Goal: Task Accomplishment & Management: Manage account settings

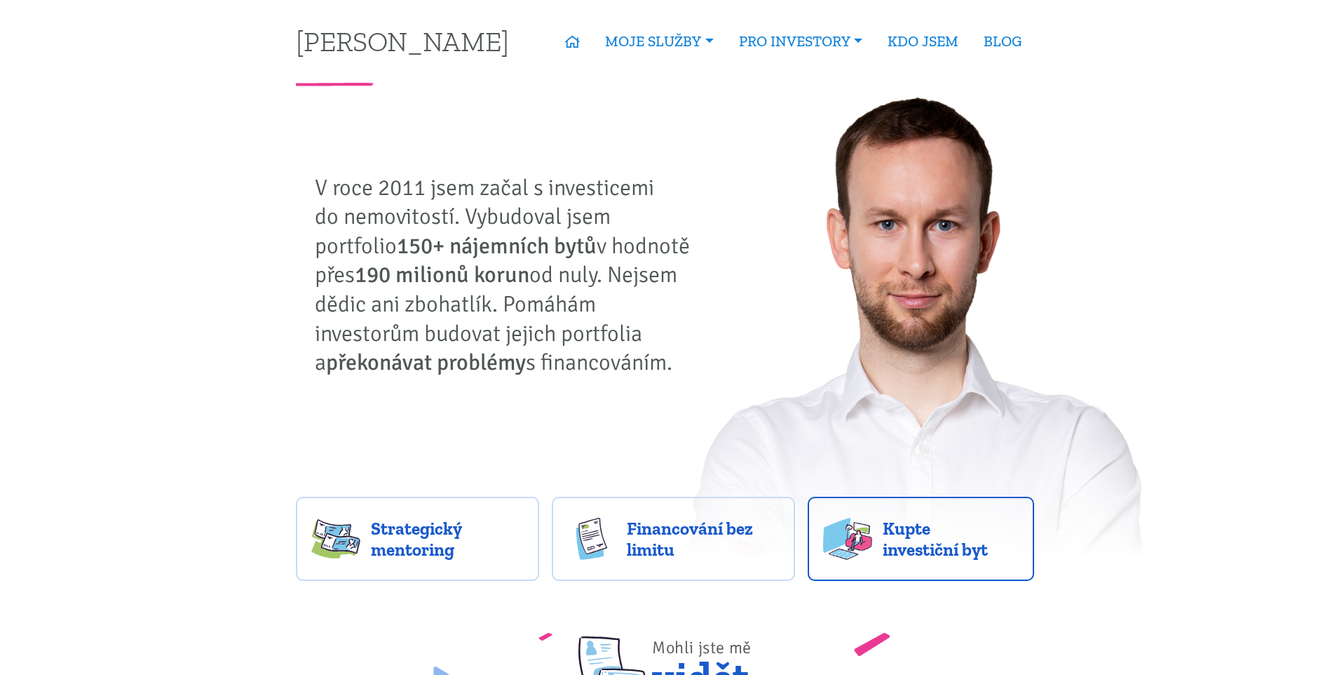
scroll to position [70, 0]
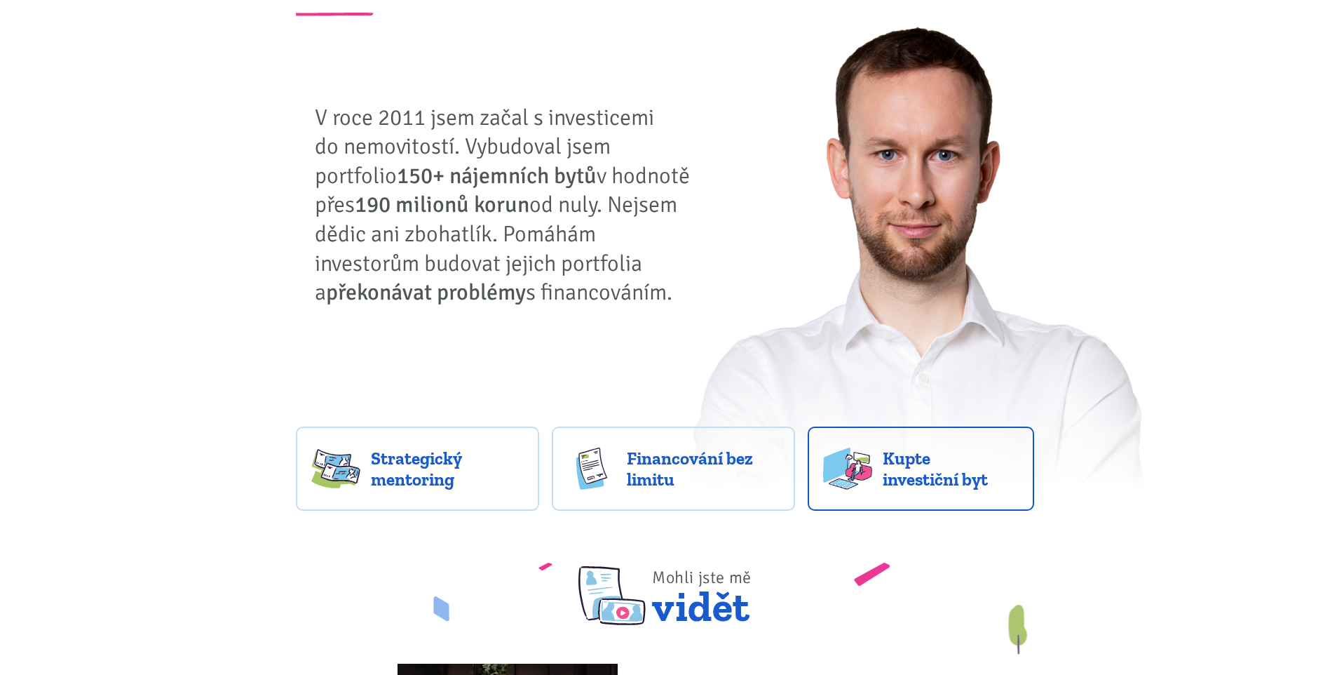
click at [868, 477] on img at bounding box center [847, 468] width 49 height 42
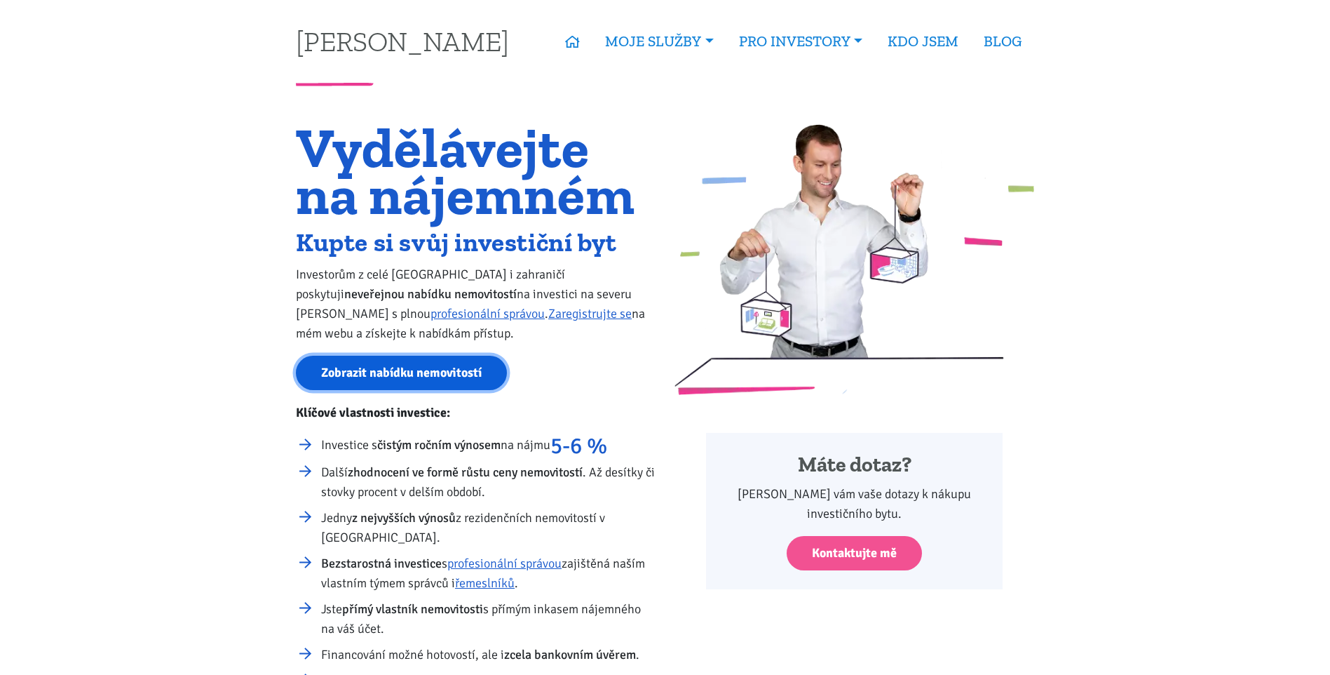
click at [376, 379] on link "Zobrazit nabídku nemovitostí" at bounding box center [401, 373] width 211 height 34
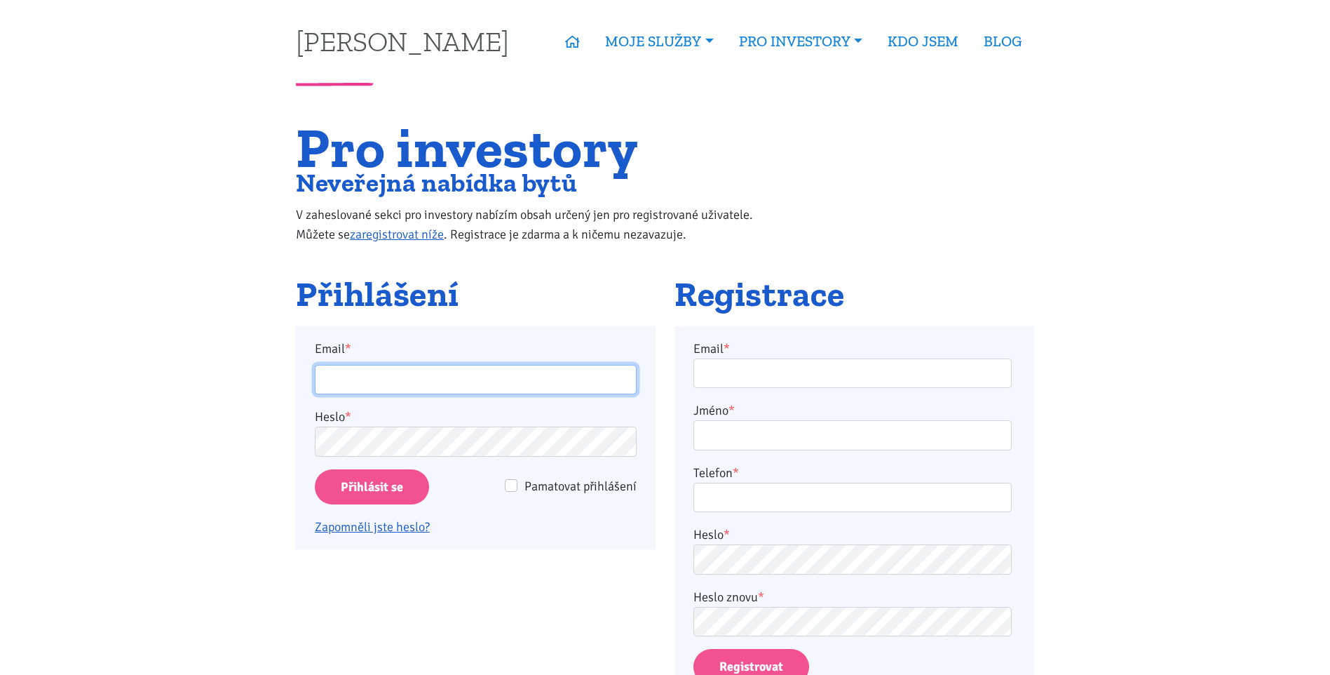
drag, startPoint x: 0, startPoint y: 0, endPoint x: 376, endPoint y: 379, distance: 534.1
click at [376, 379] on input "Email *" at bounding box center [476, 380] width 322 height 30
type input "[EMAIL_ADDRESS][DOMAIN_NAME]"
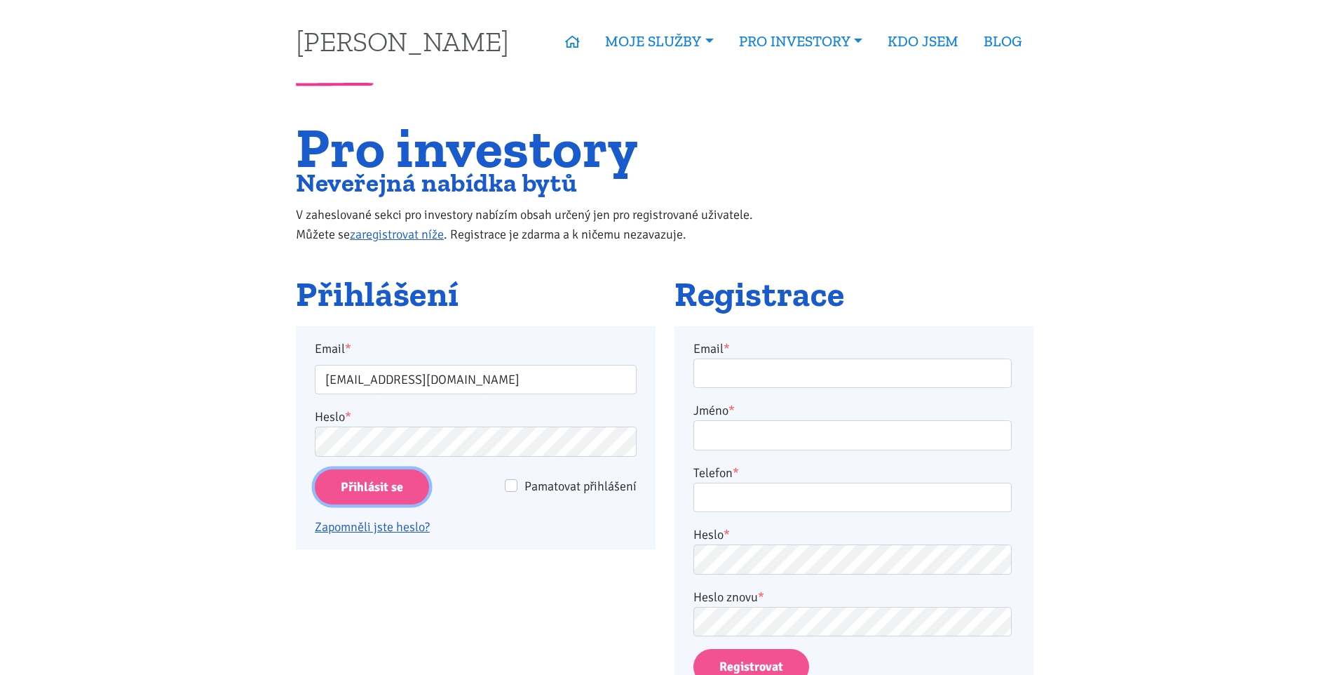
click at [393, 485] on input "Přihlásit se" at bounding box center [372, 487] width 114 height 36
click at [360, 485] on input "Přihlásit se" at bounding box center [372, 487] width 114 height 36
